Goal: Information Seeking & Learning: Find contact information

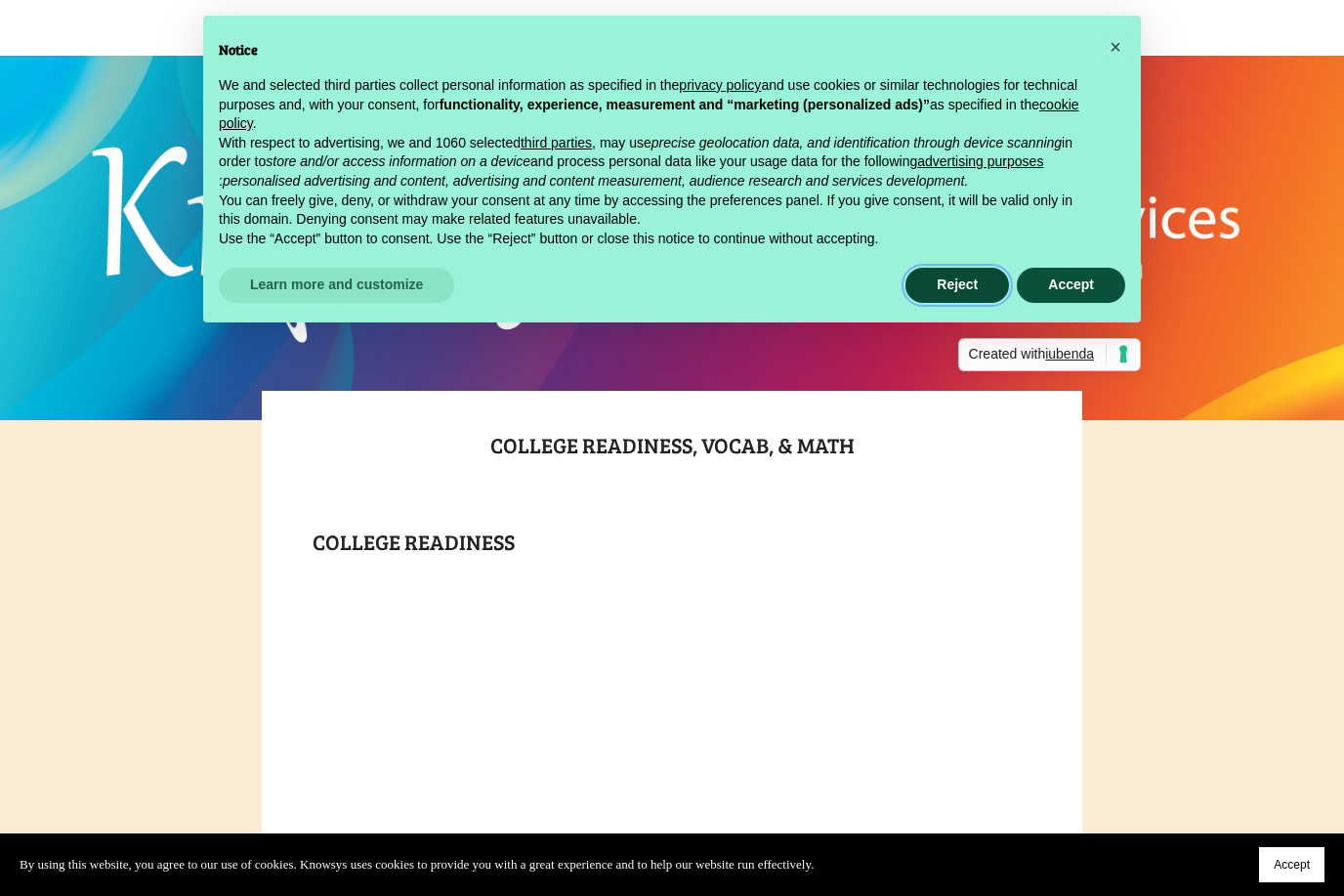
click at [932, 284] on button "Reject" at bounding box center [957, 284] width 103 height 35
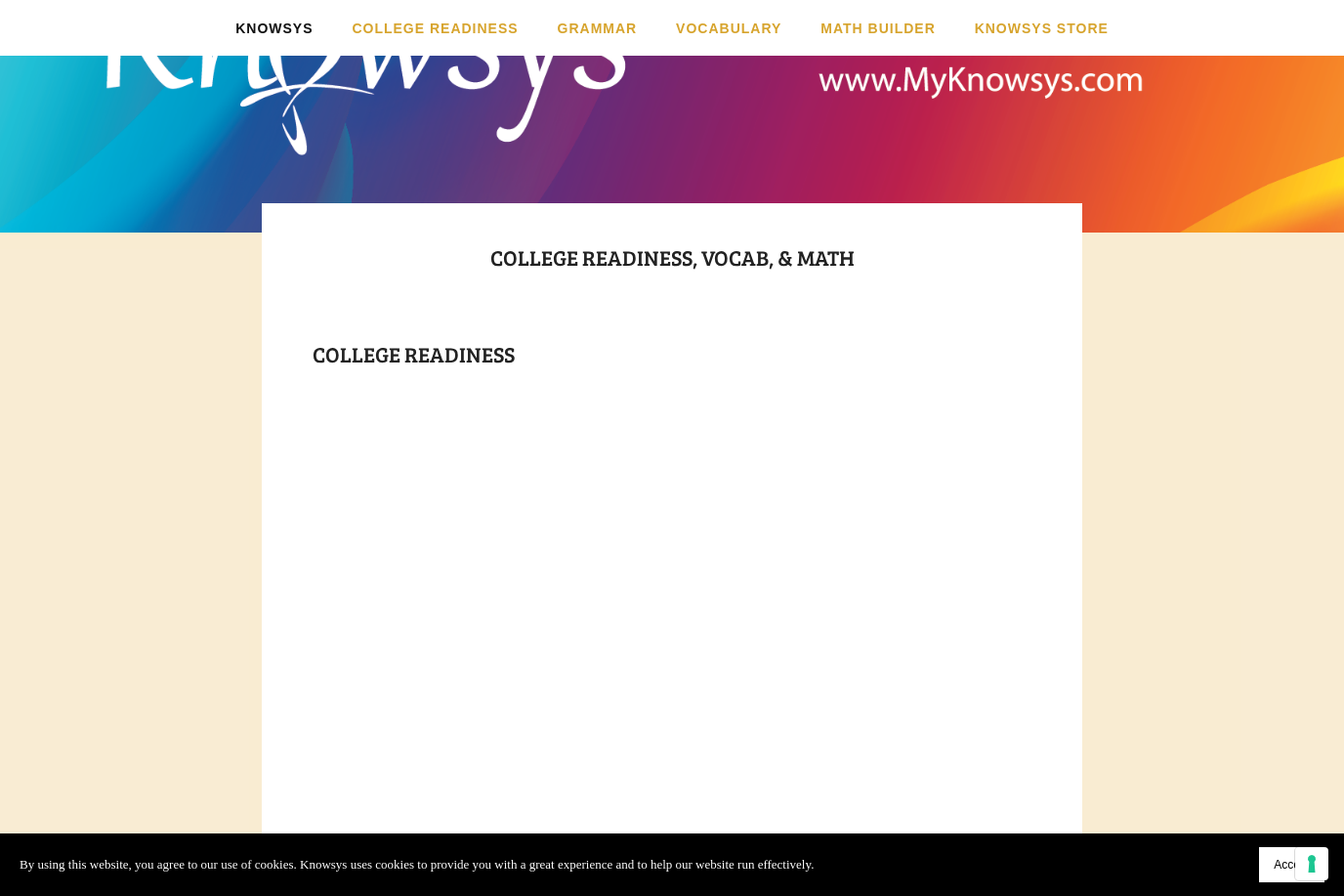
scroll to position [196, 0]
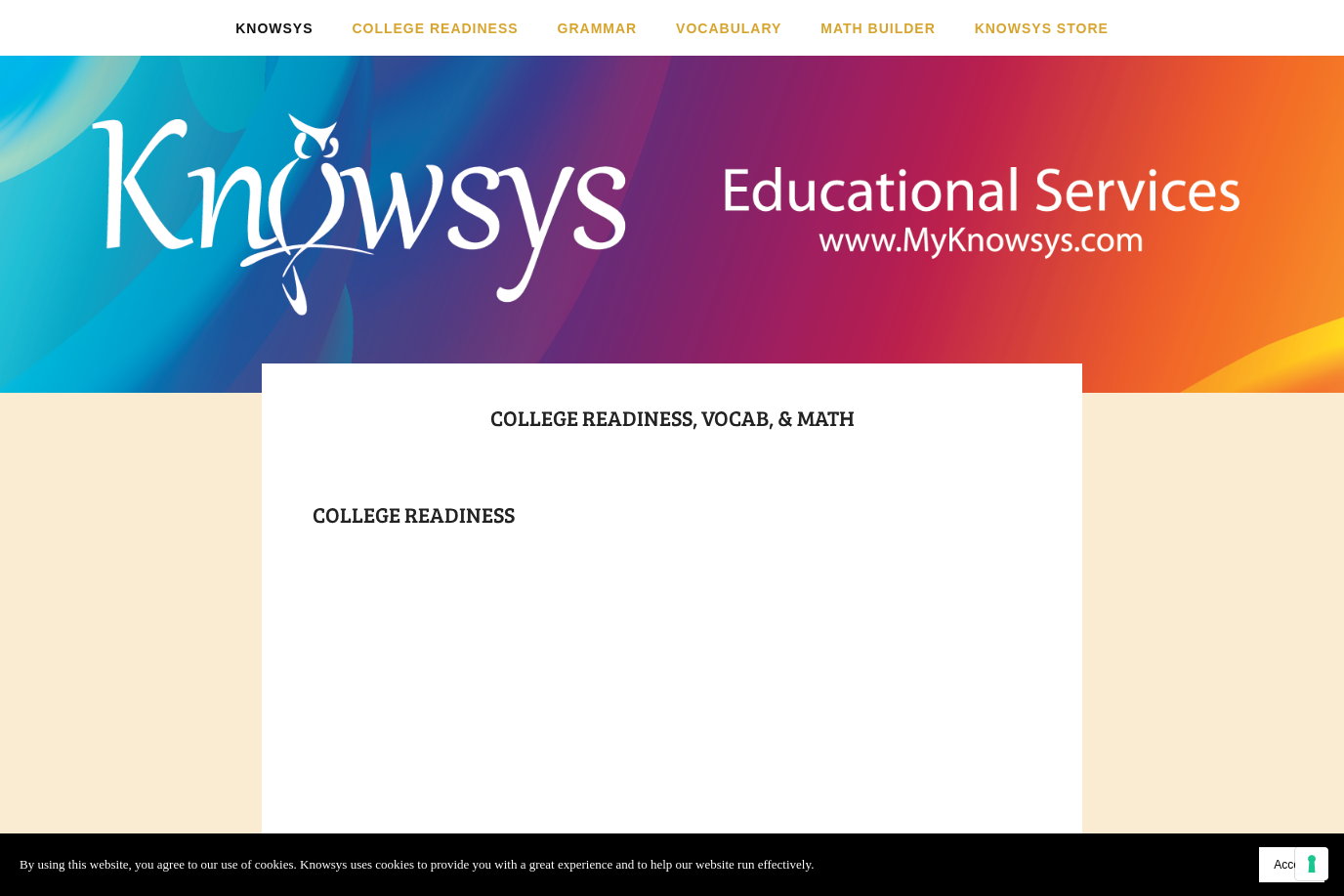
scroll to position [0, 0]
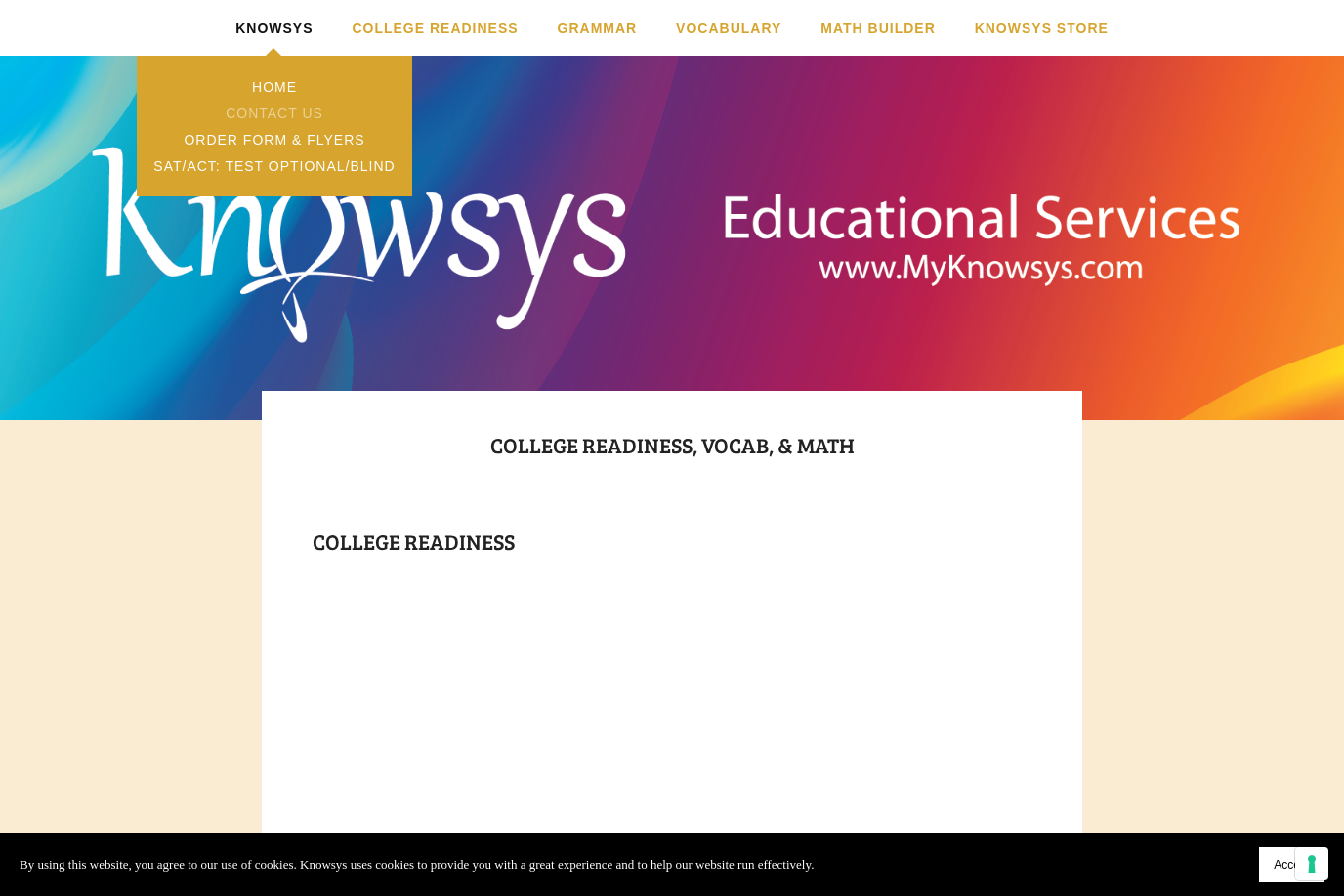
click at [244, 105] on link "Contact Us" at bounding box center [274, 112] width 275 height 27
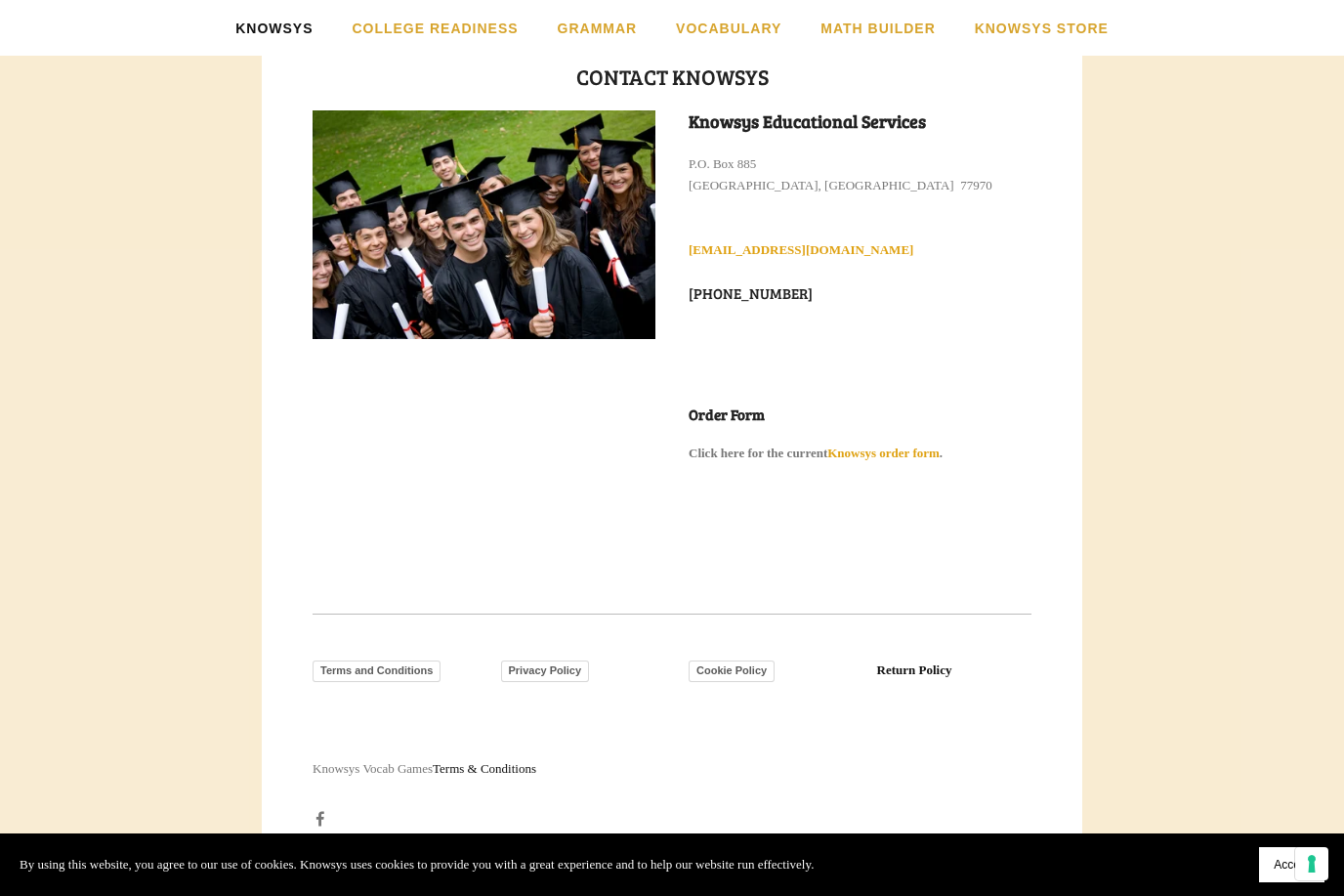
scroll to position [398, 0]
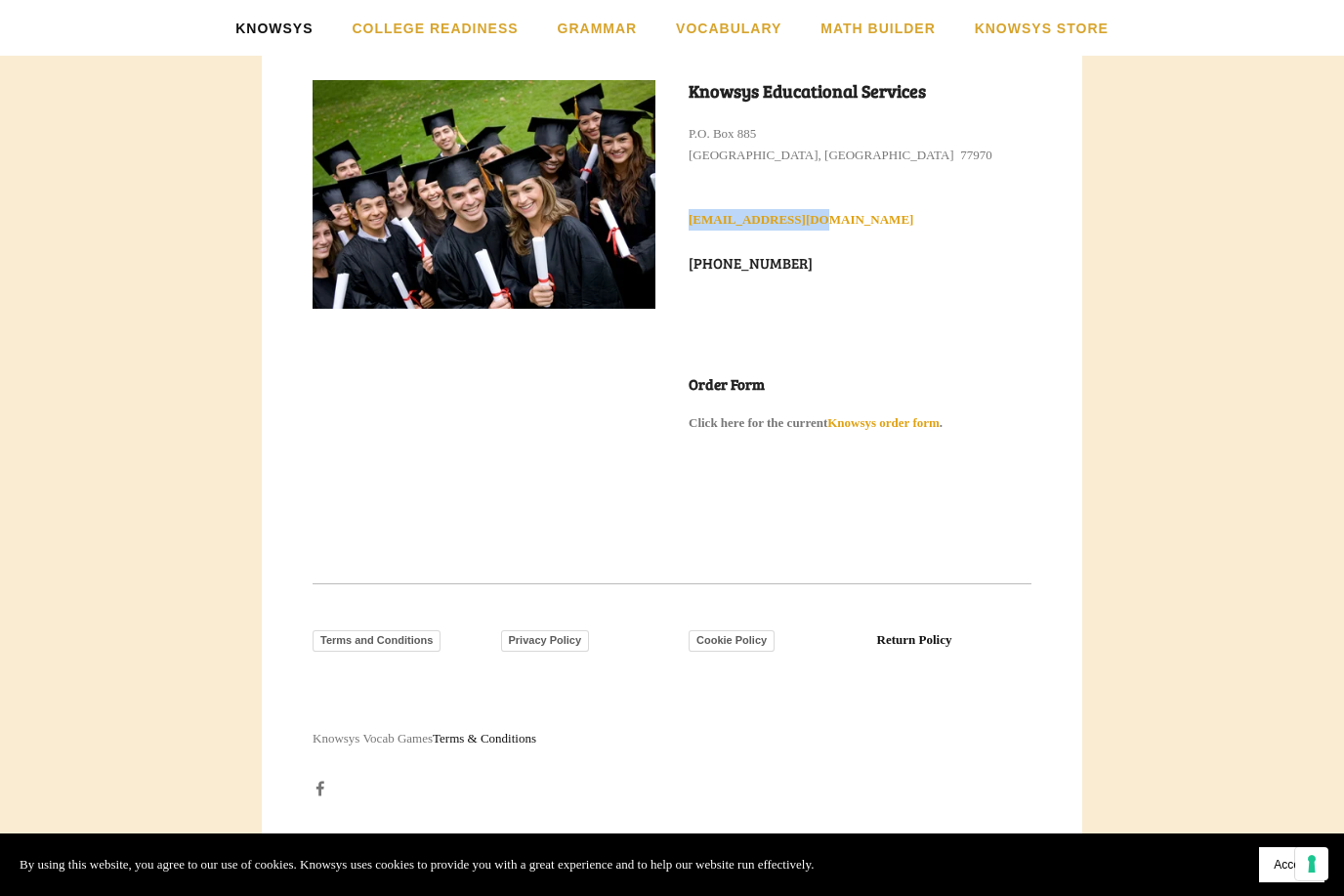
drag, startPoint x: 859, startPoint y: 223, endPoint x: 681, endPoint y: 216, distance: 178.1
click at [681, 216] on div "Knowsys Educational Services P.O. Box 885 Ganado, TX 77970 info@myknowsys.com 2…" at bounding box center [859, 256] width 376 height 386
copy strong "info@myknowsys.com"
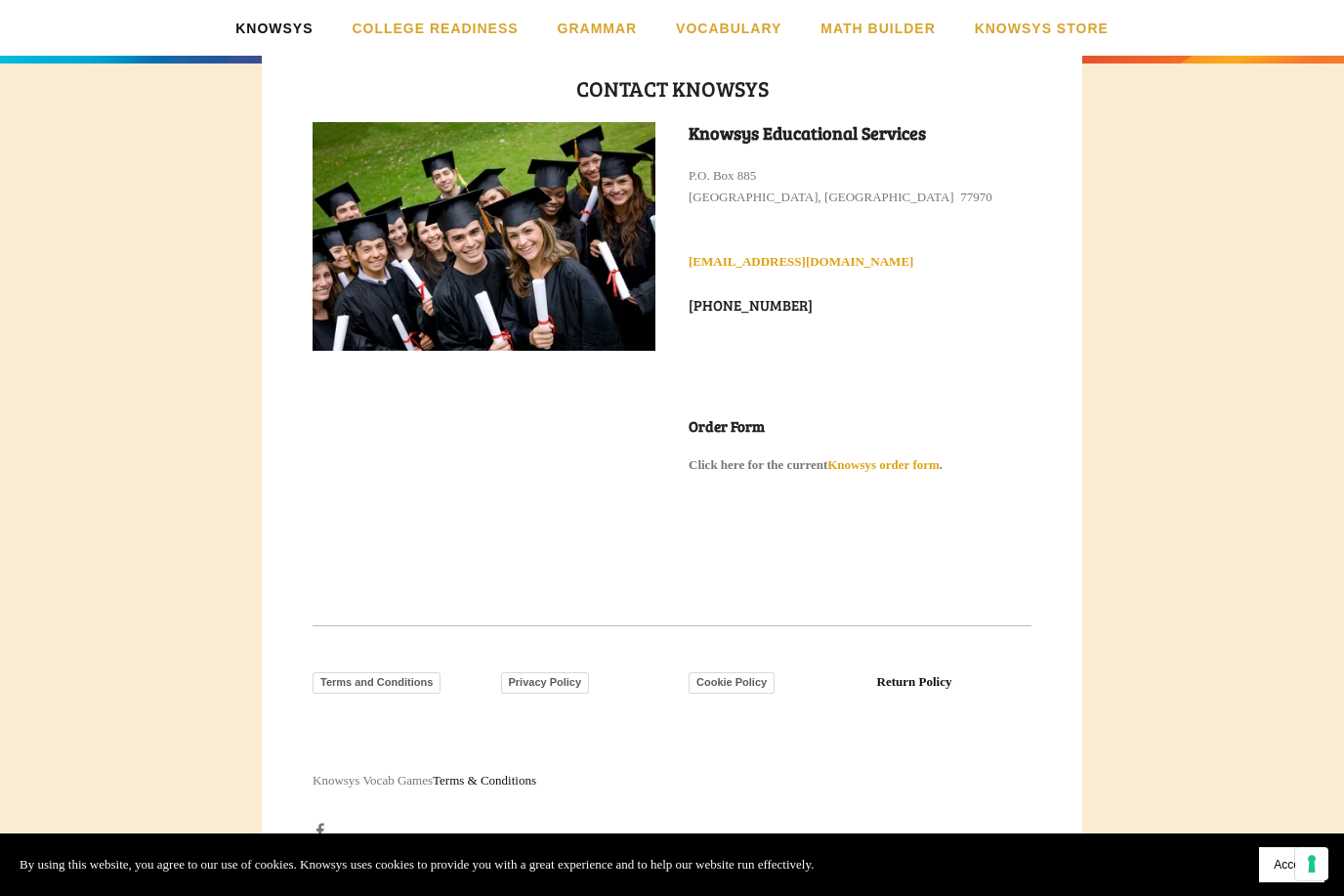
scroll to position [390, 0]
